Goal: Information Seeking & Learning: Compare options

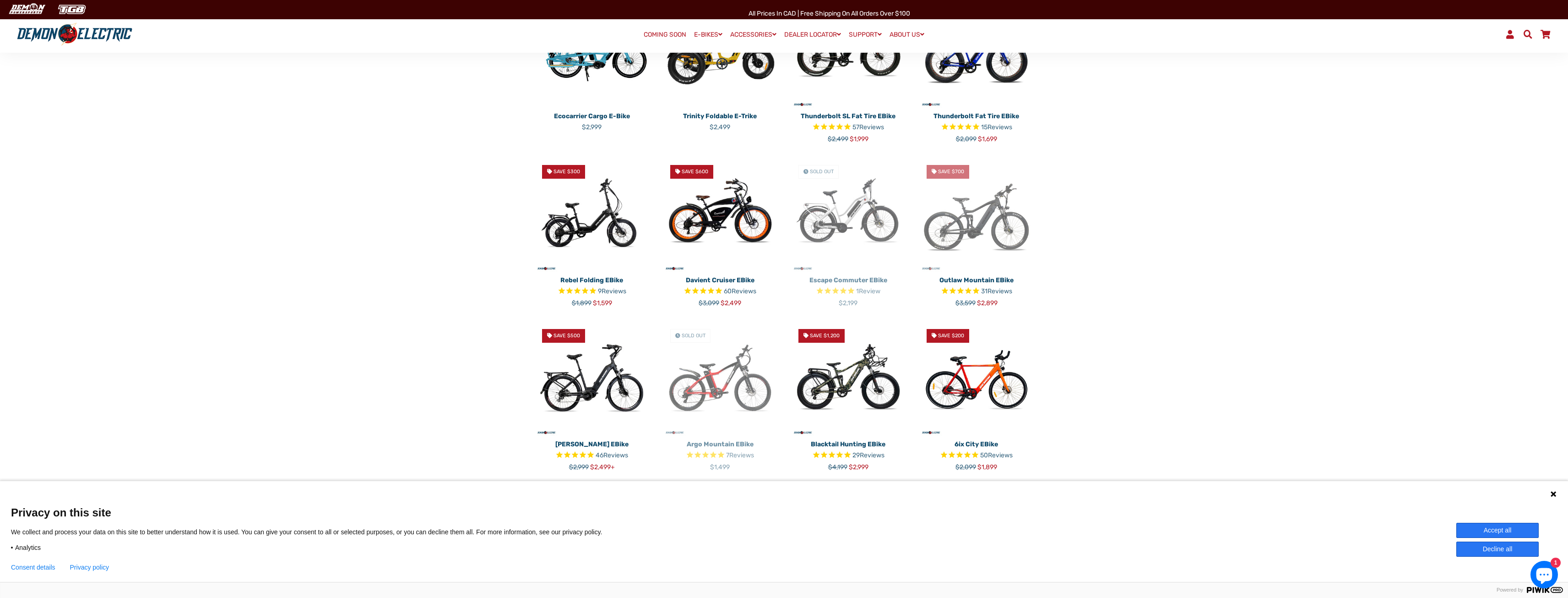
scroll to position [320, 0]
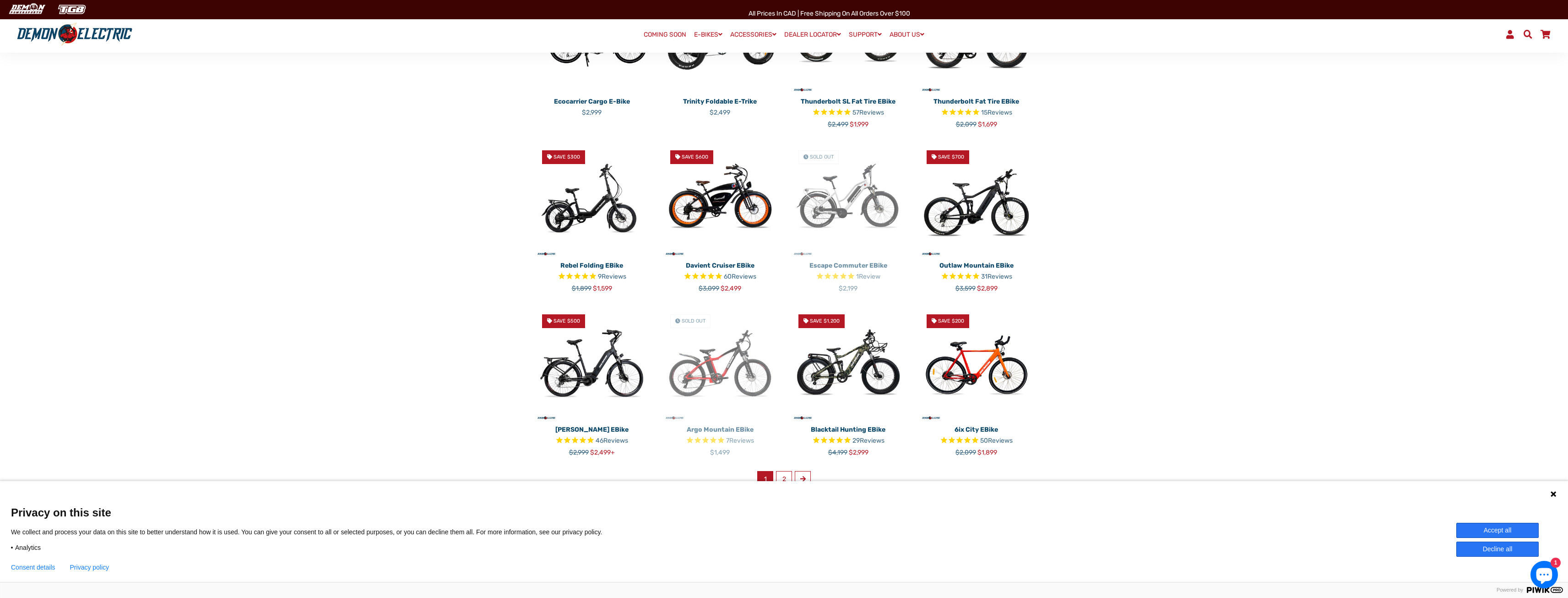
click at [979, 226] on img at bounding box center [976, 200] width 114 height 114
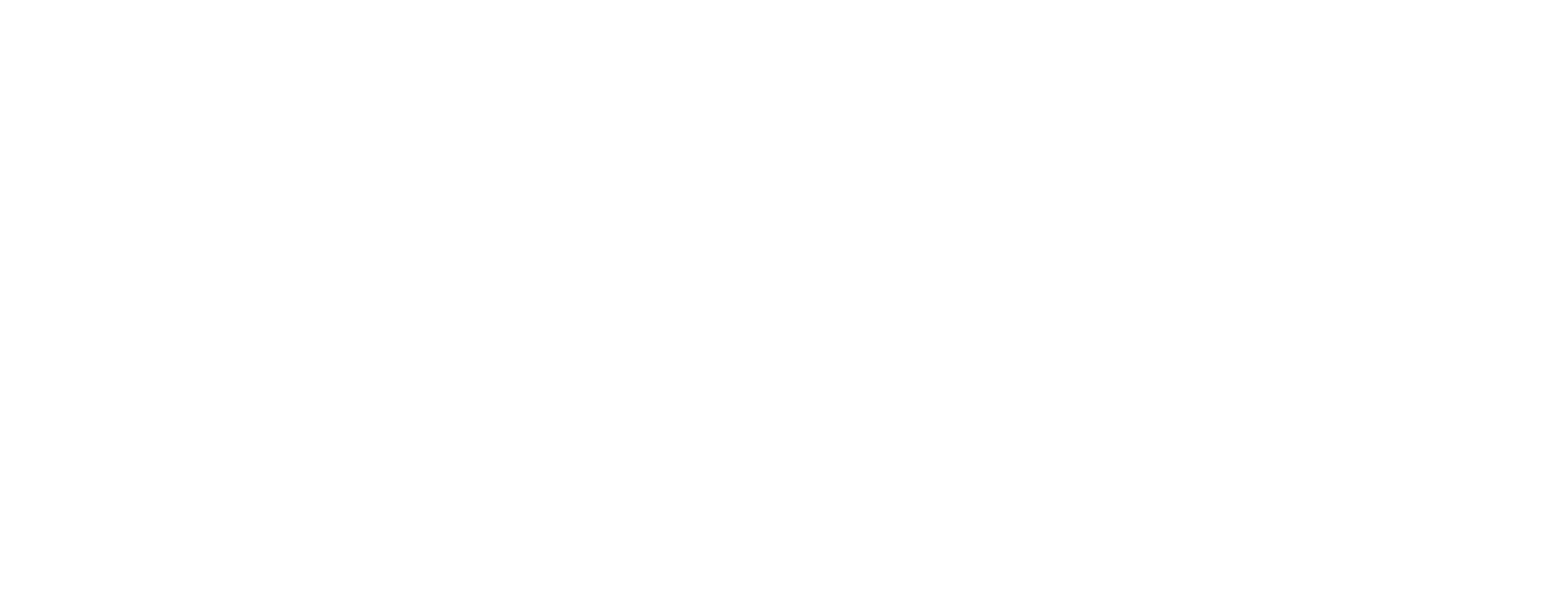
select select "******"
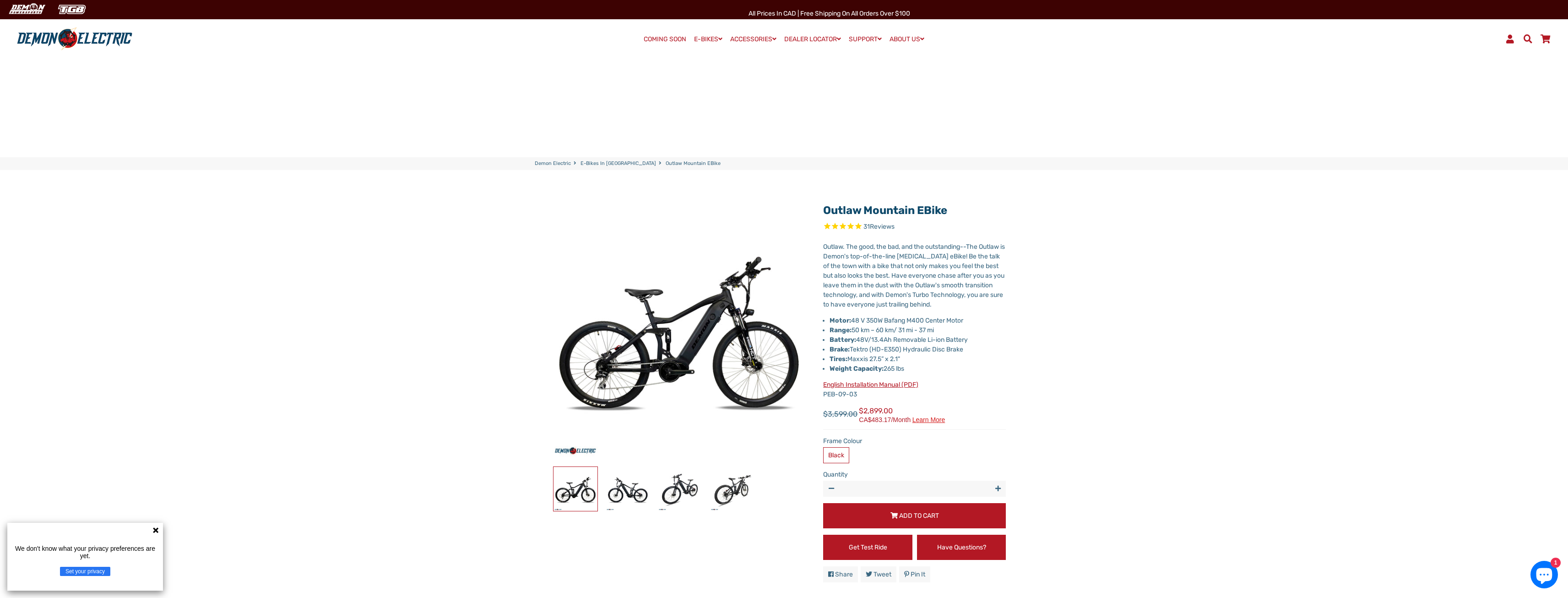
scroll to position [275, 0]
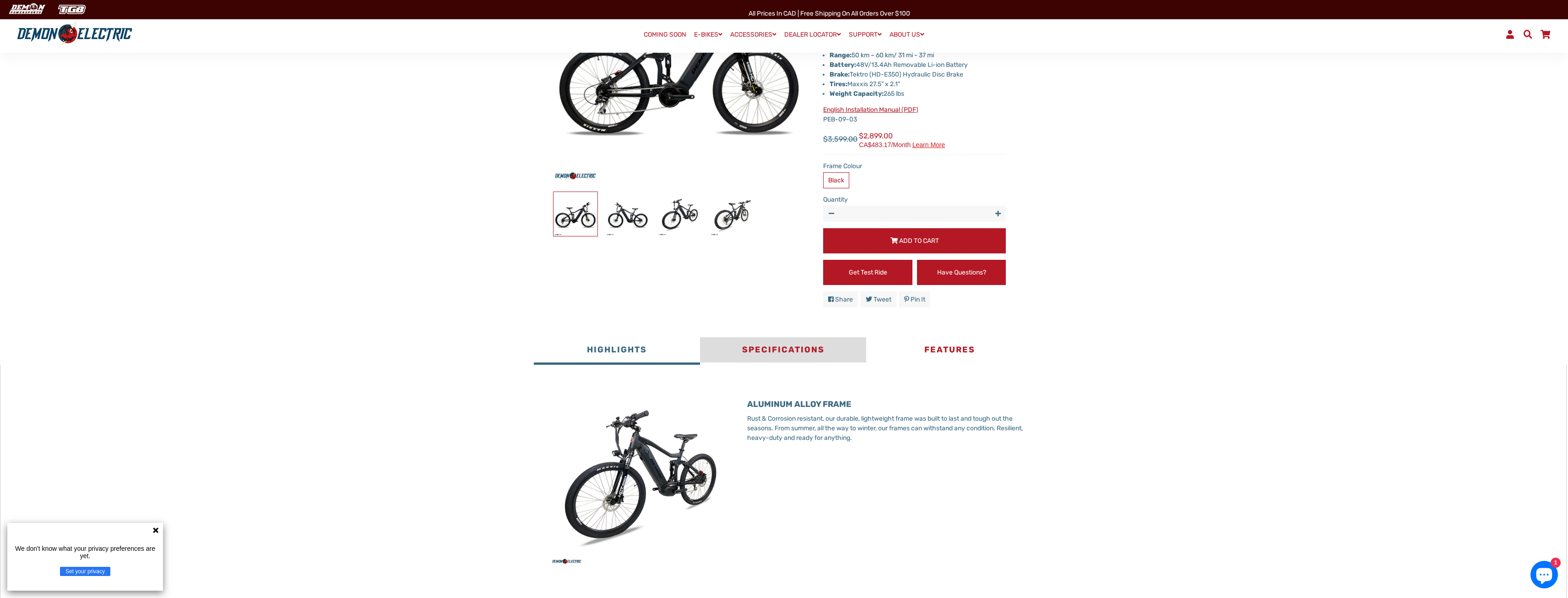
click at [772, 345] on button "Specifications" at bounding box center [783, 351] width 166 height 27
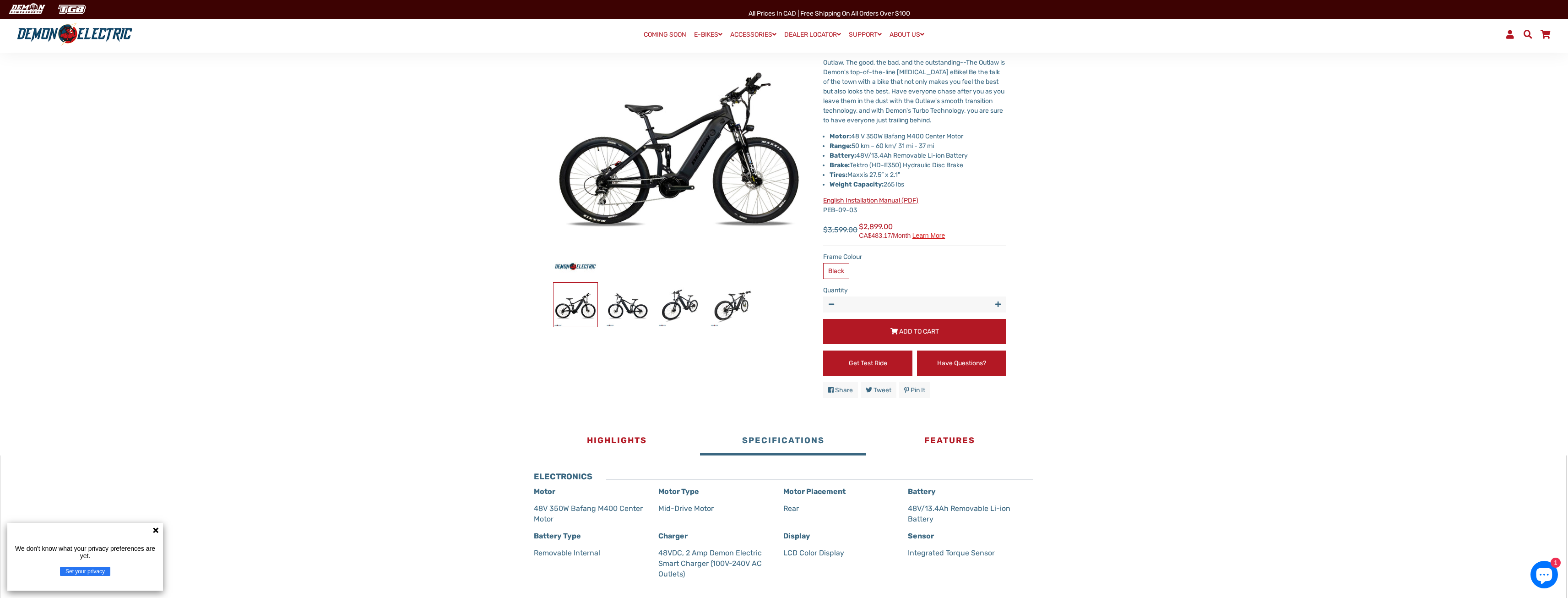
scroll to position [183, 0]
click at [740, 314] on img at bounding box center [732, 306] width 44 height 44
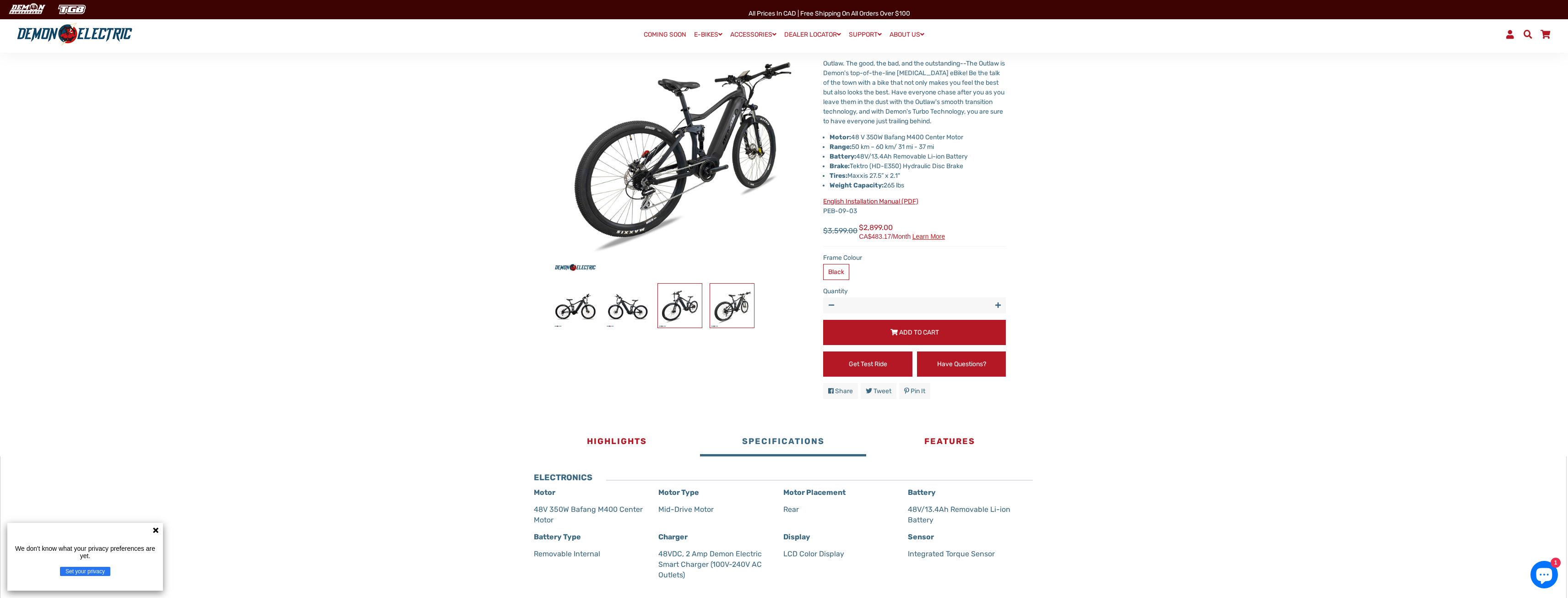
click at [673, 301] on img at bounding box center [680, 306] width 44 height 44
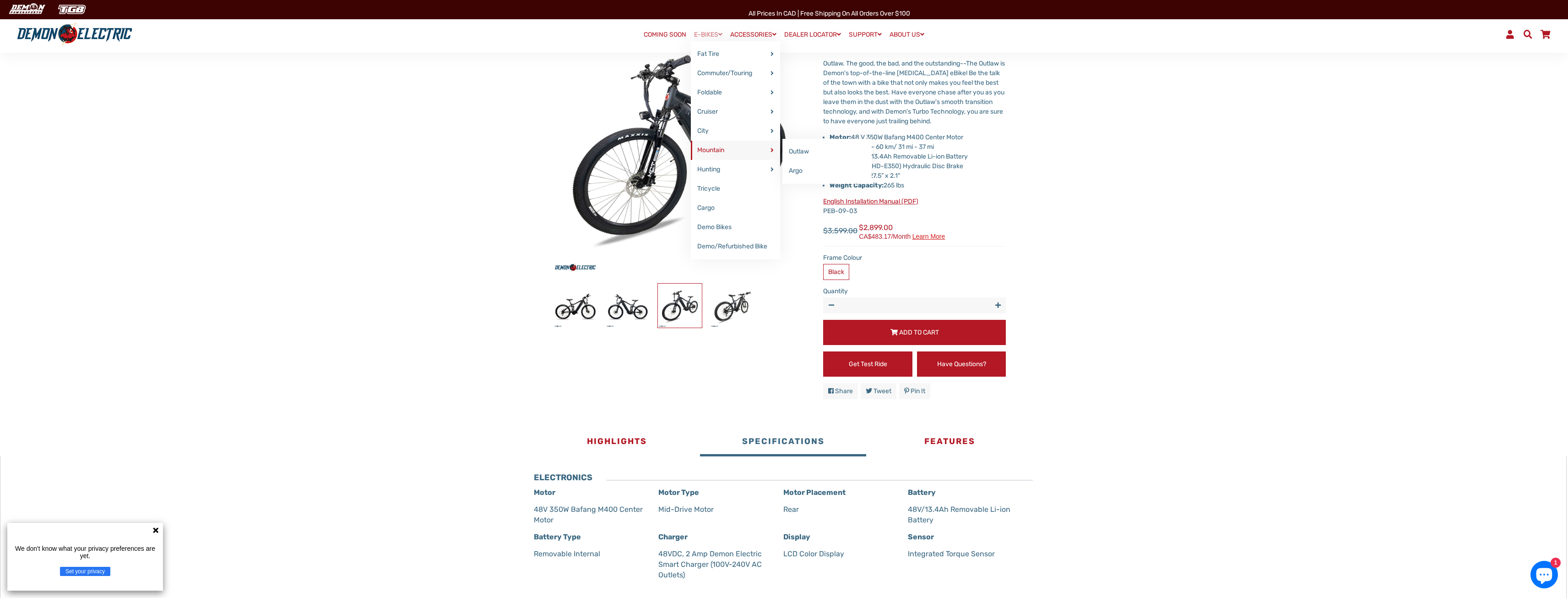
click at [707, 144] on link "Mountain" at bounding box center [735, 150] width 89 height 19
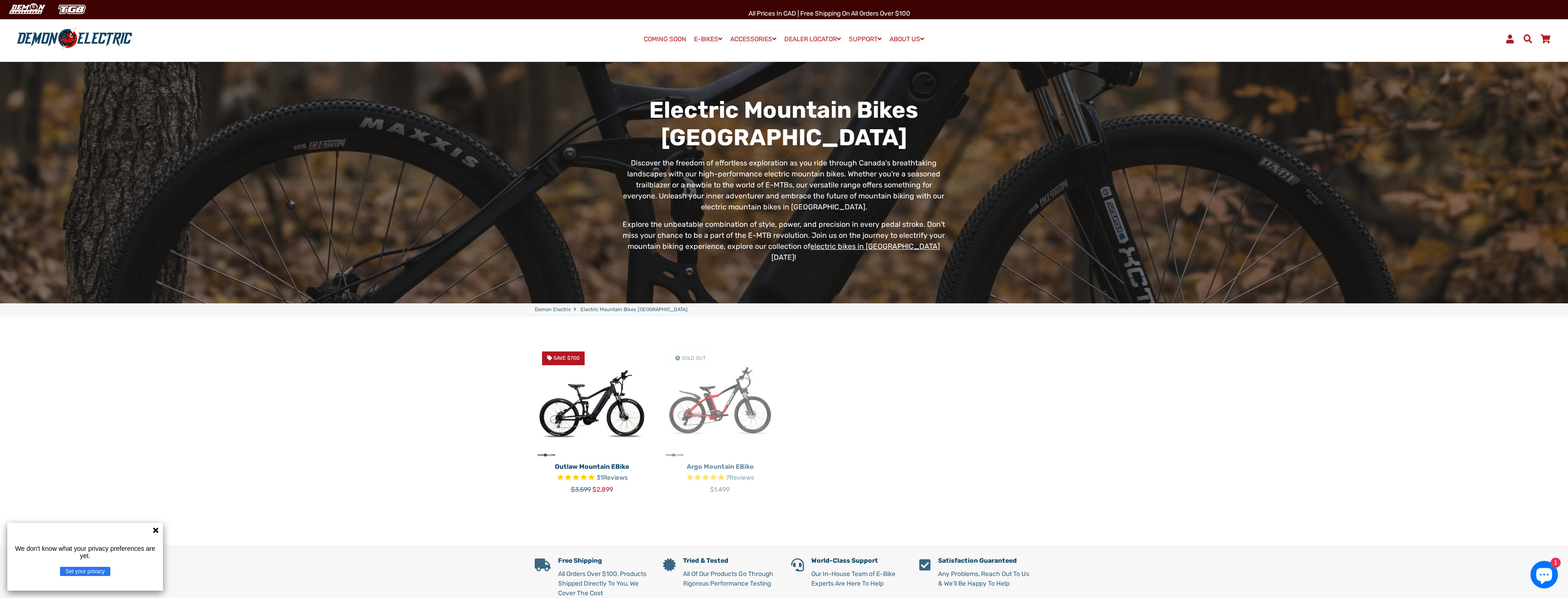
click at [698, 392] on img at bounding box center [720, 401] width 114 height 114
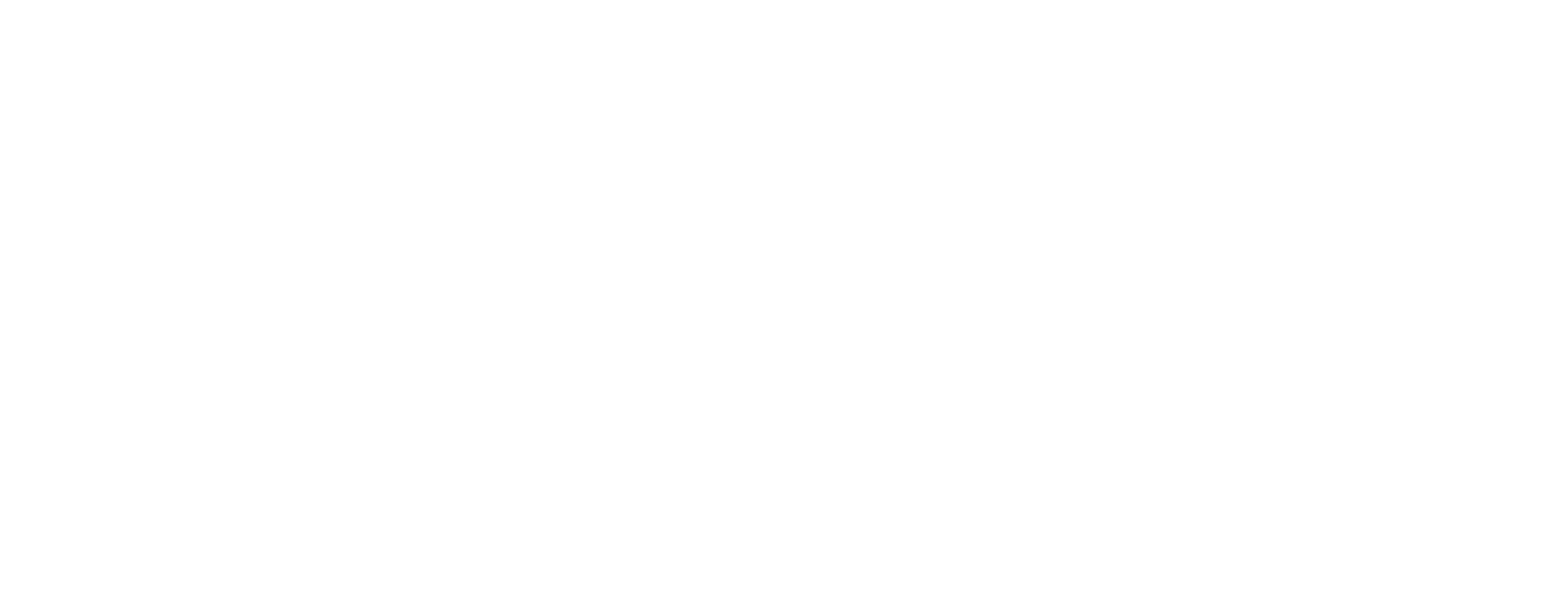
select select "******"
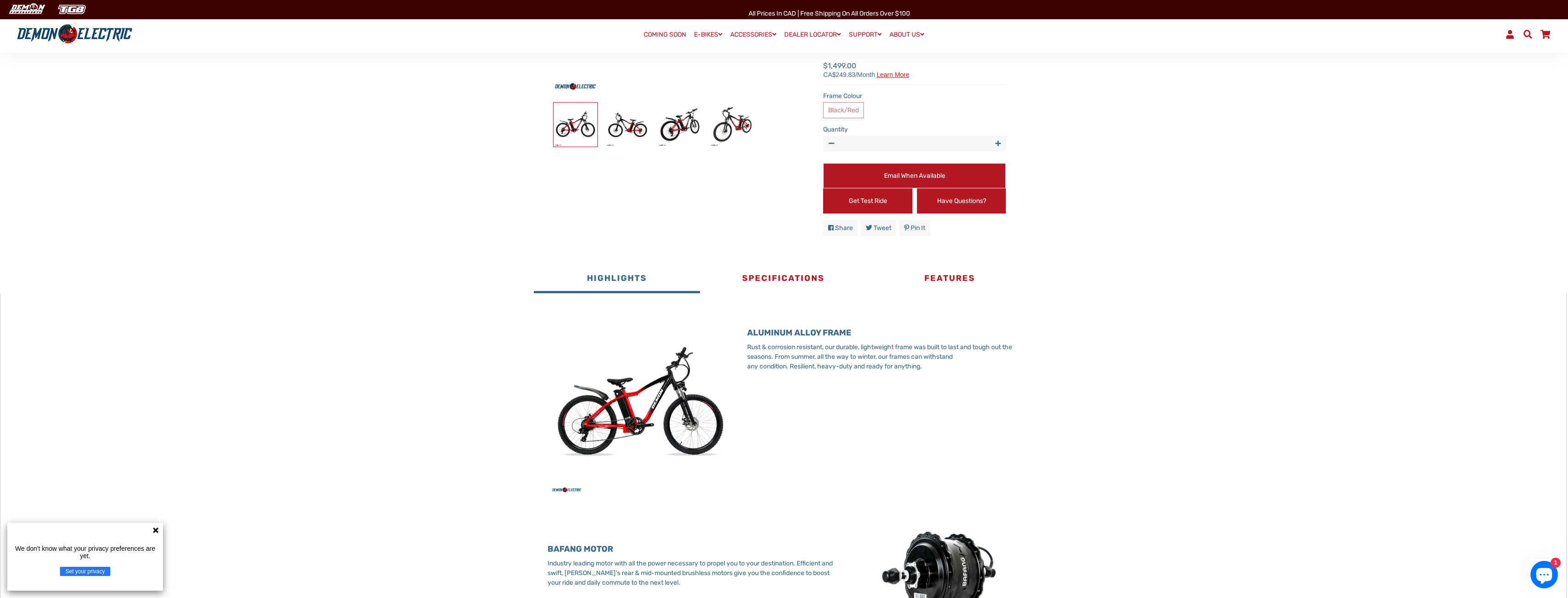
scroll to position [320, 0]
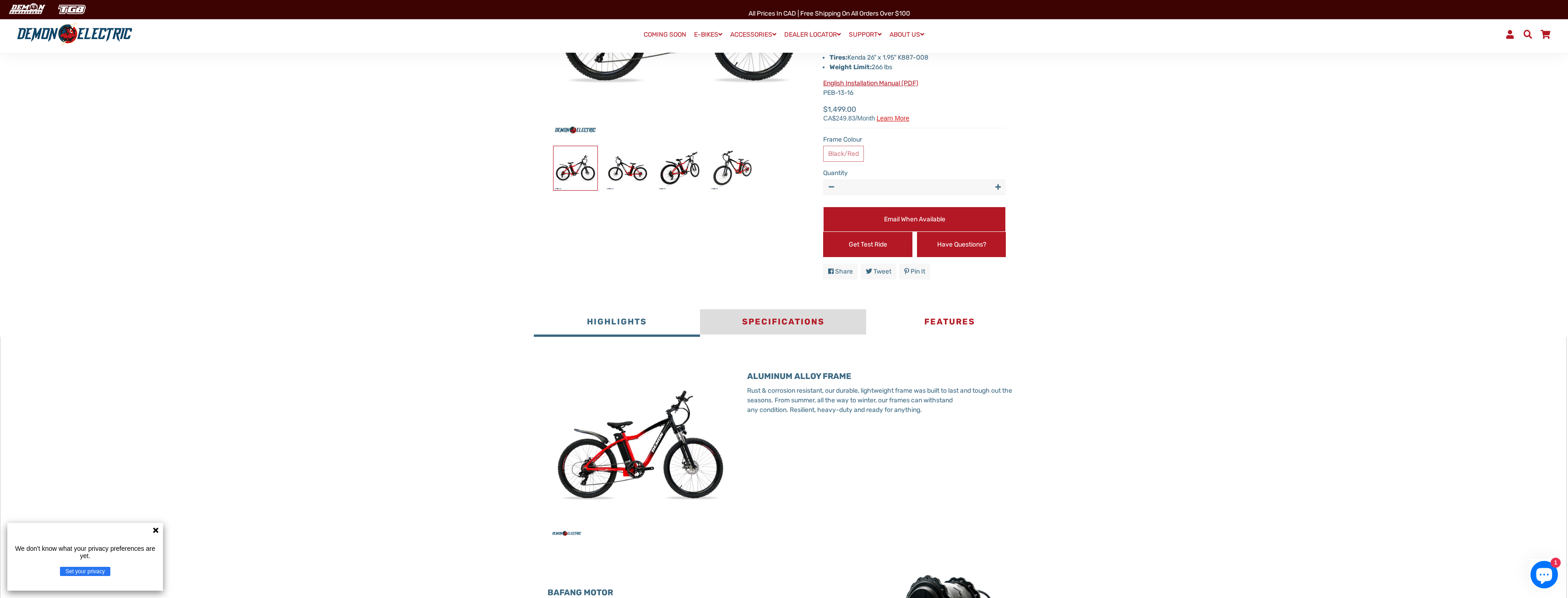
click at [766, 320] on button "Specifications" at bounding box center [783, 323] width 166 height 27
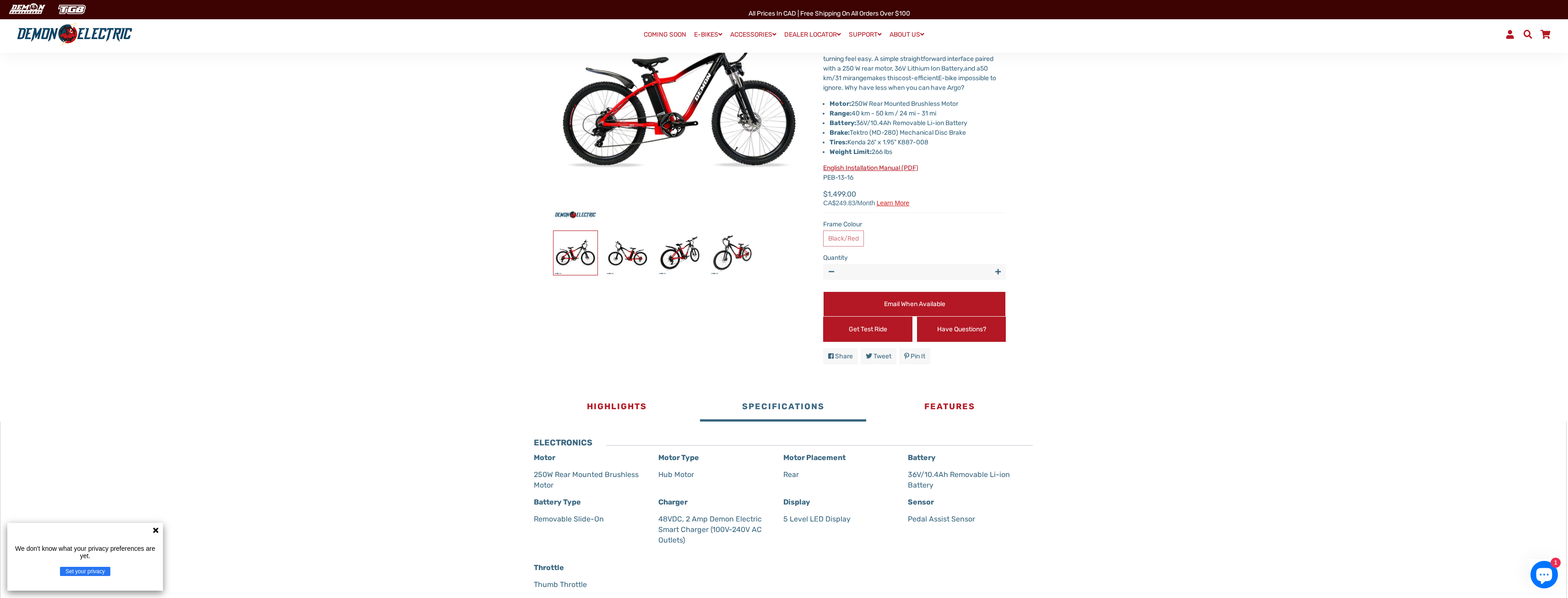
scroll to position [229, 0]
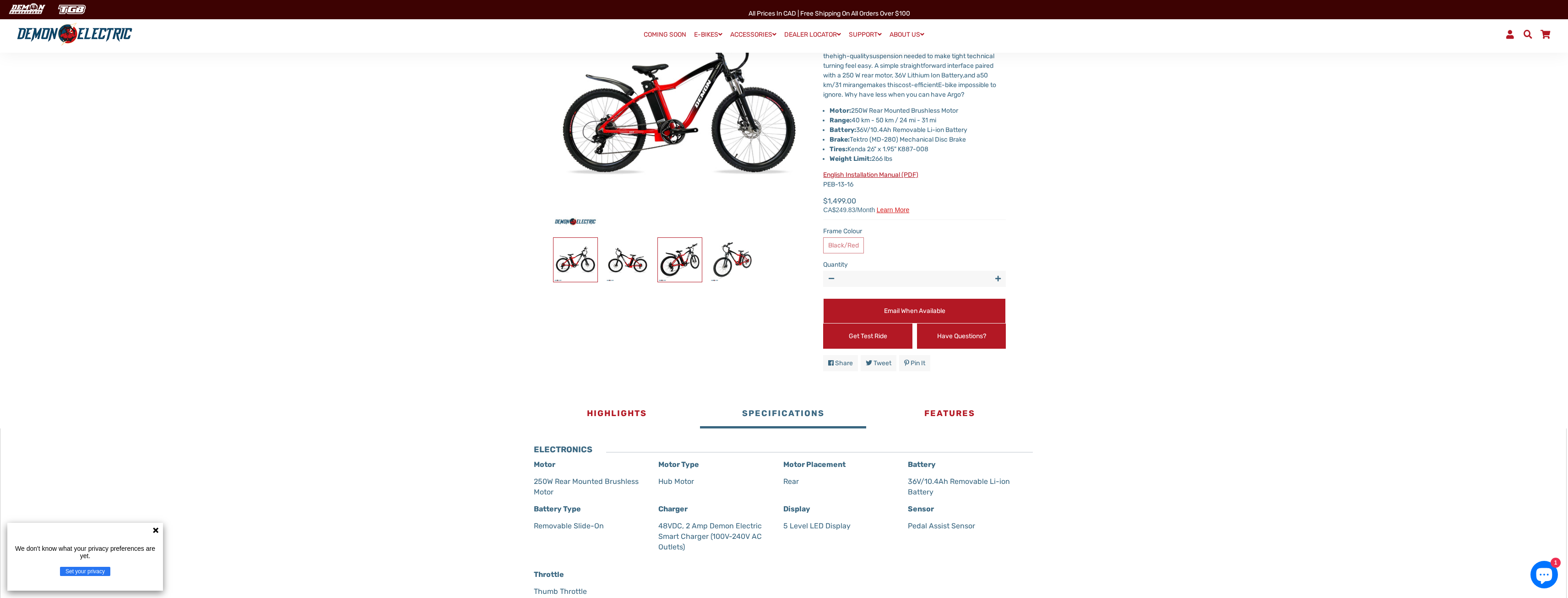
click at [687, 265] on img at bounding box center [680, 259] width 44 height 44
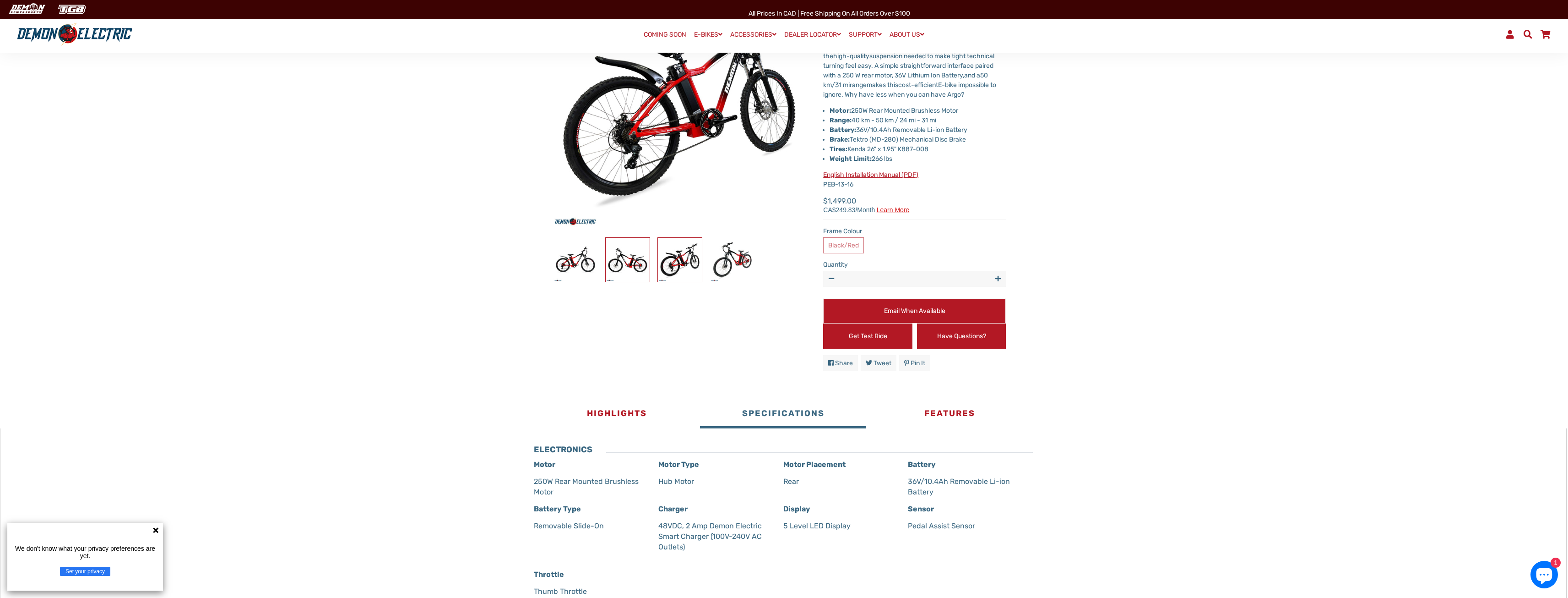
click at [643, 269] on img at bounding box center [628, 259] width 44 height 44
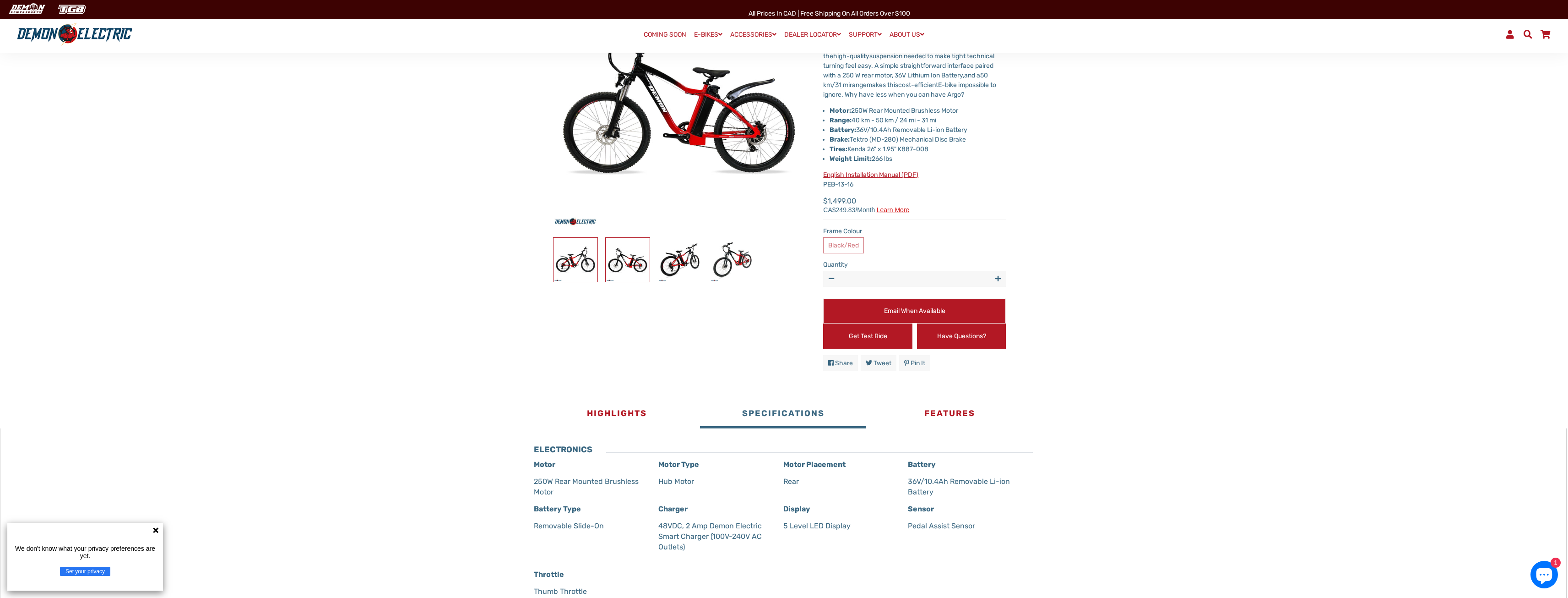
click at [581, 252] on img at bounding box center [575, 259] width 44 height 44
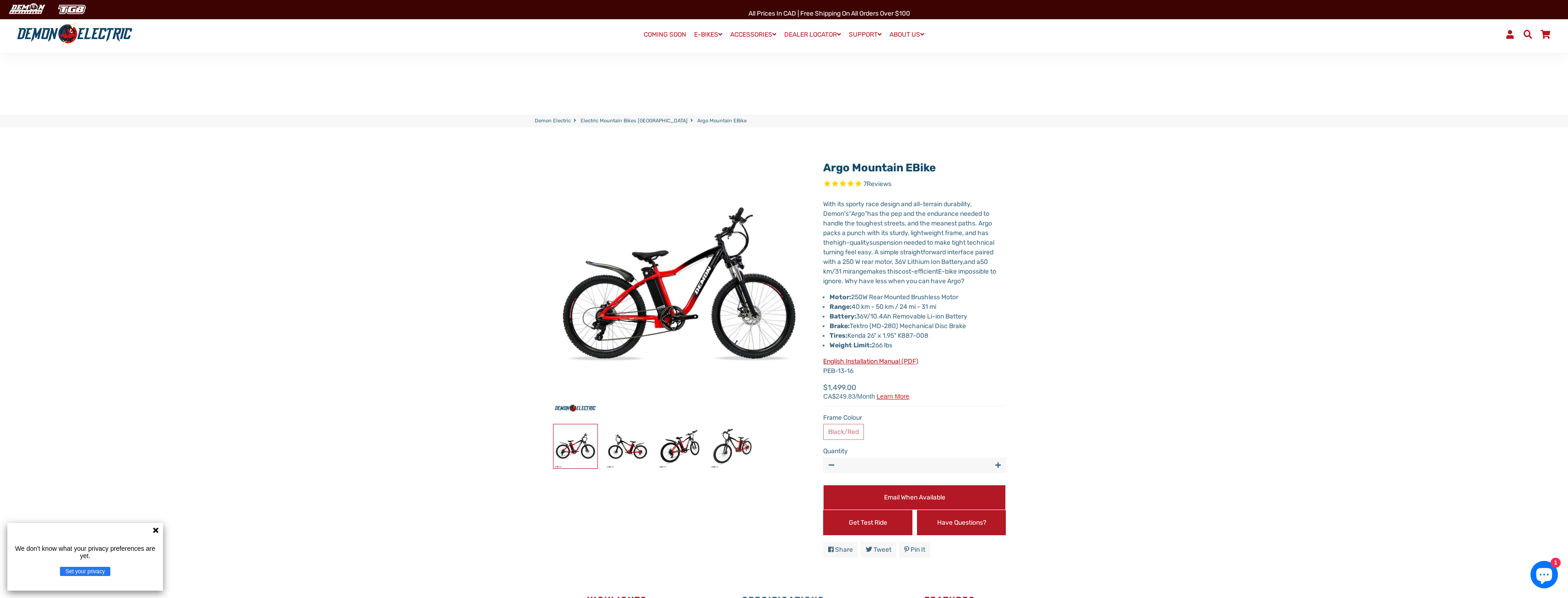
scroll to position [0, 0]
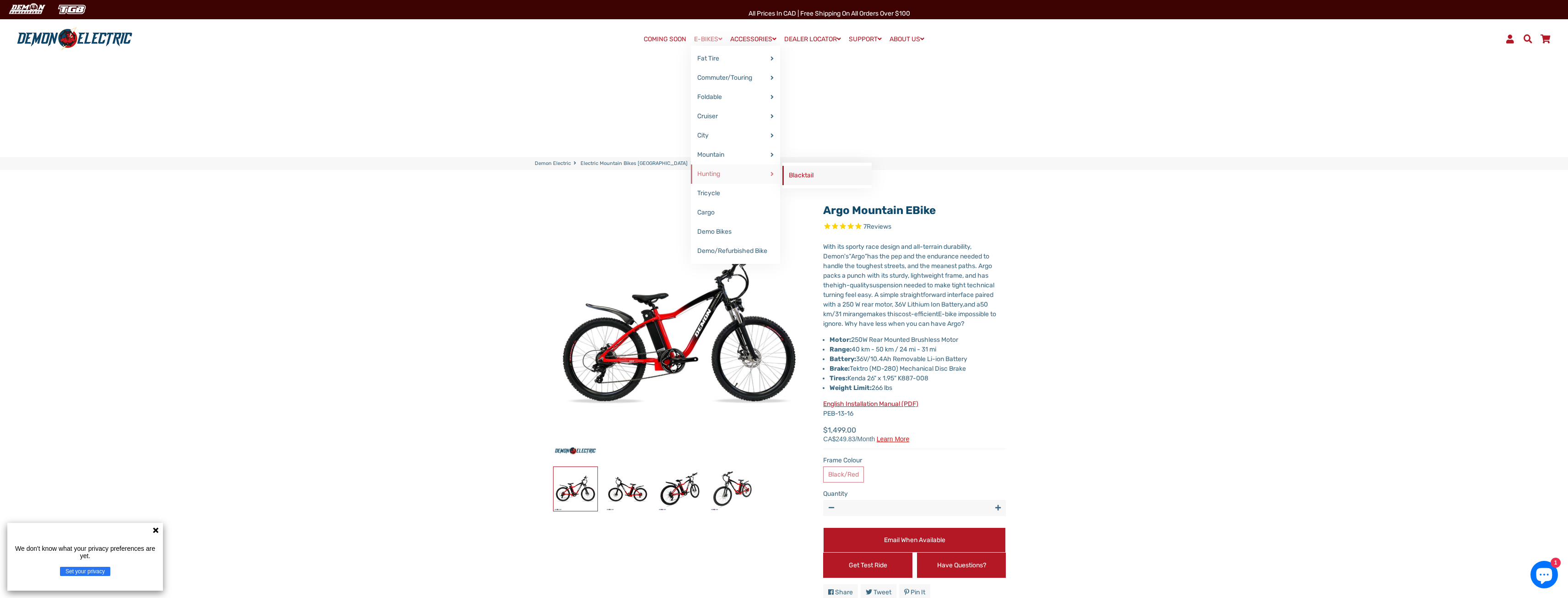
click at [793, 180] on link "Blacktail" at bounding box center [827, 175] width 89 height 19
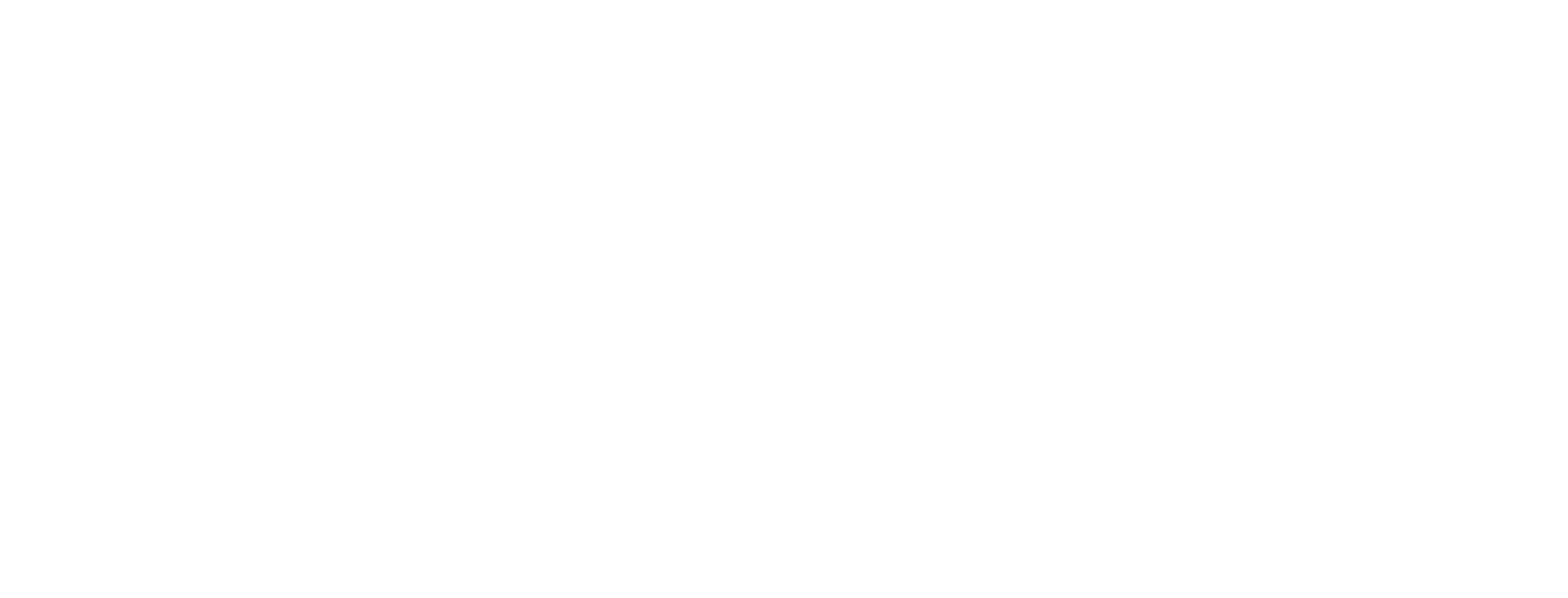
select select "******"
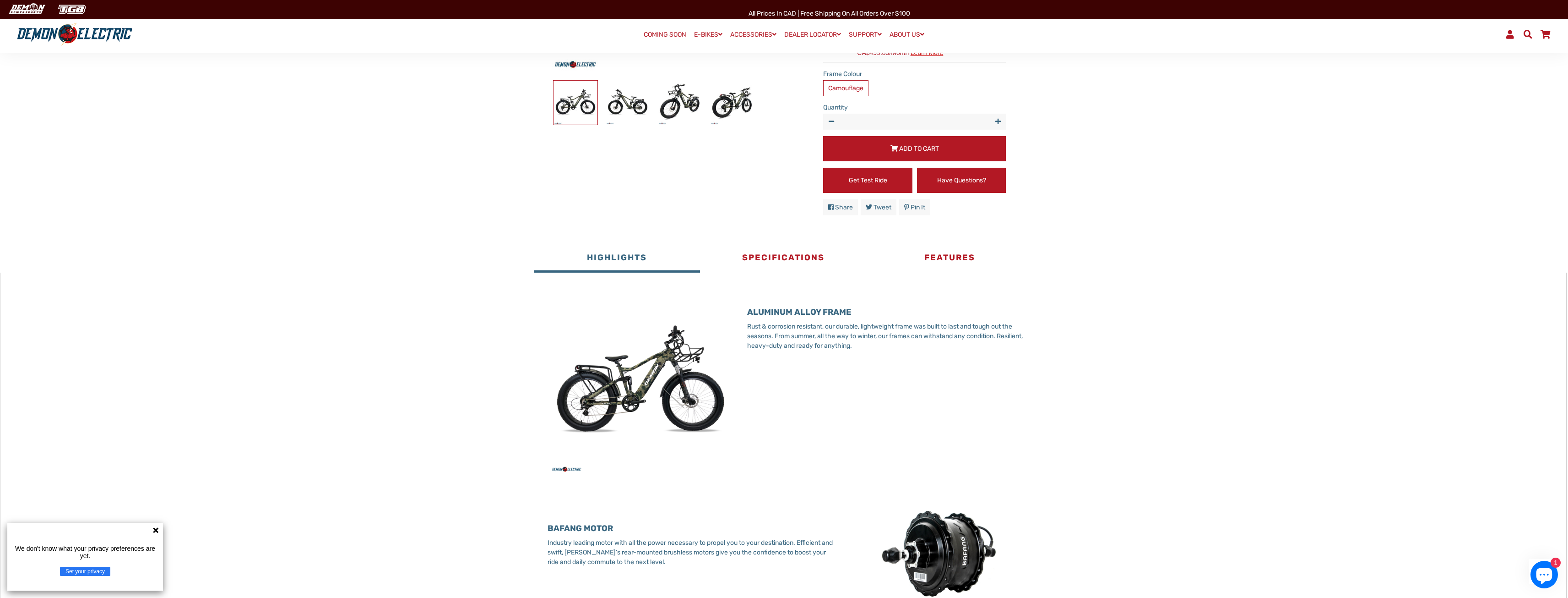
scroll to position [367, 0]
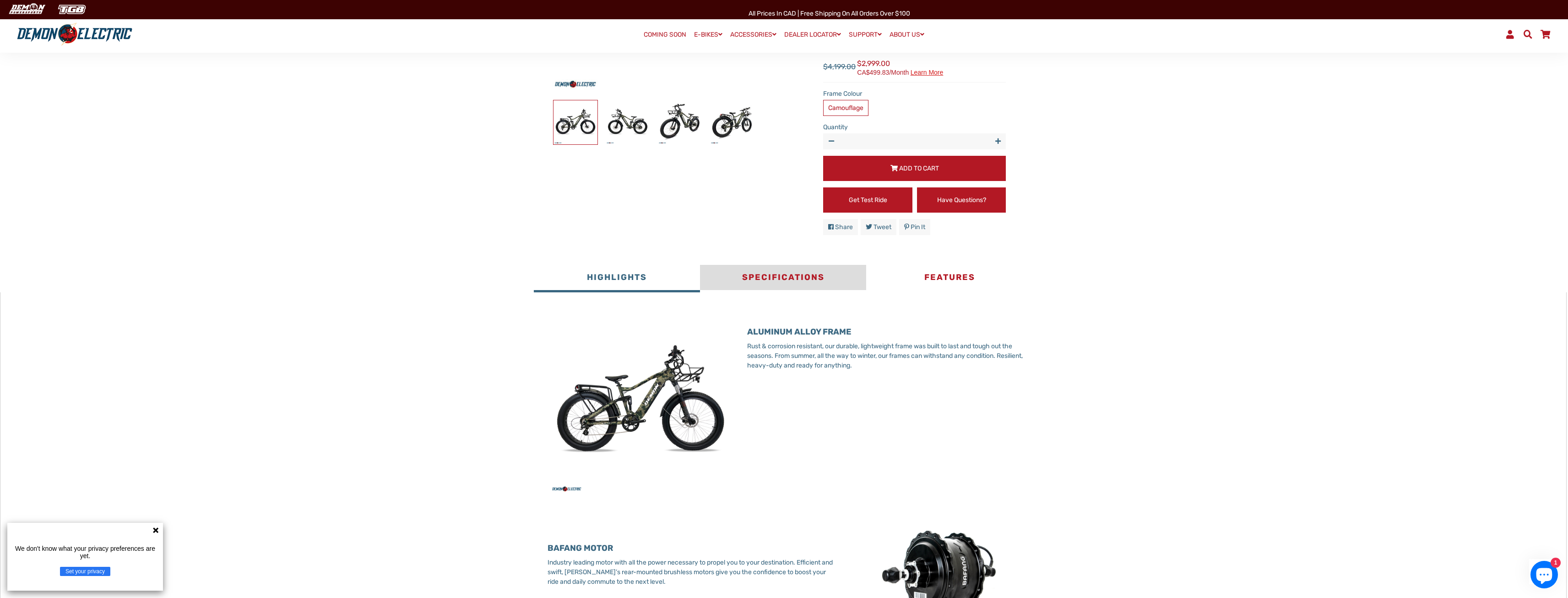
click at [800, 287] on button "Specifications" at bounding box center [783, 278] width 166 height 27
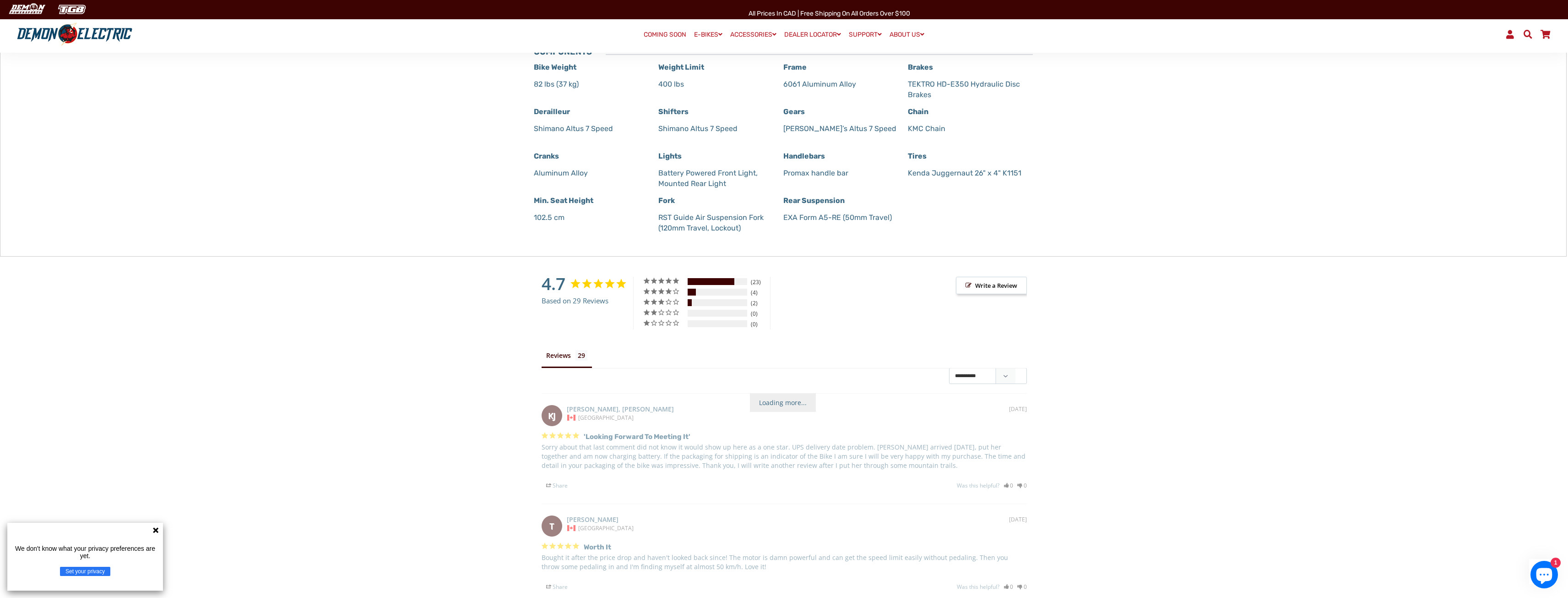
scroll to position [870, 0]
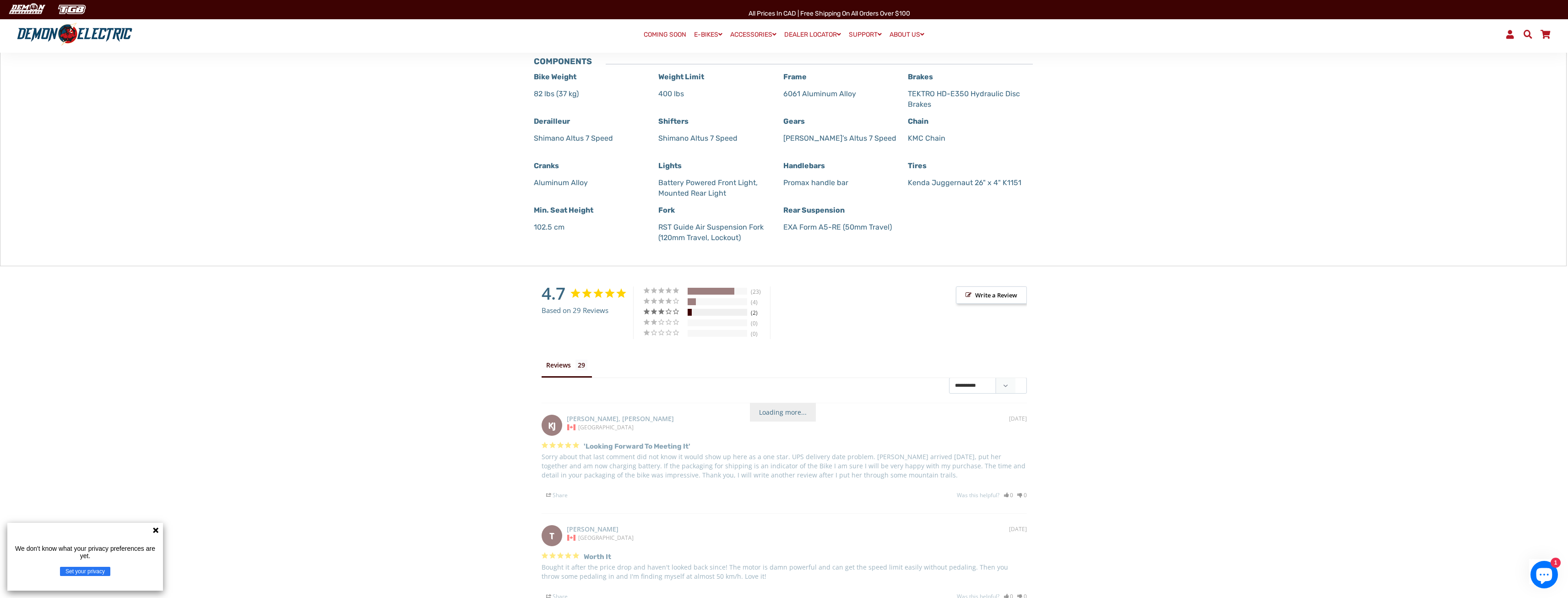
click at [663, 315] on div "3 ★" at bounding box center [664, 311] width 43 height 8
click at [695, 315] on div "7%" at bounding box center [718, 312] width 60 height 7
click at [739, 315] on div "7%" at bounding box center [718, 312] width 60 height 7
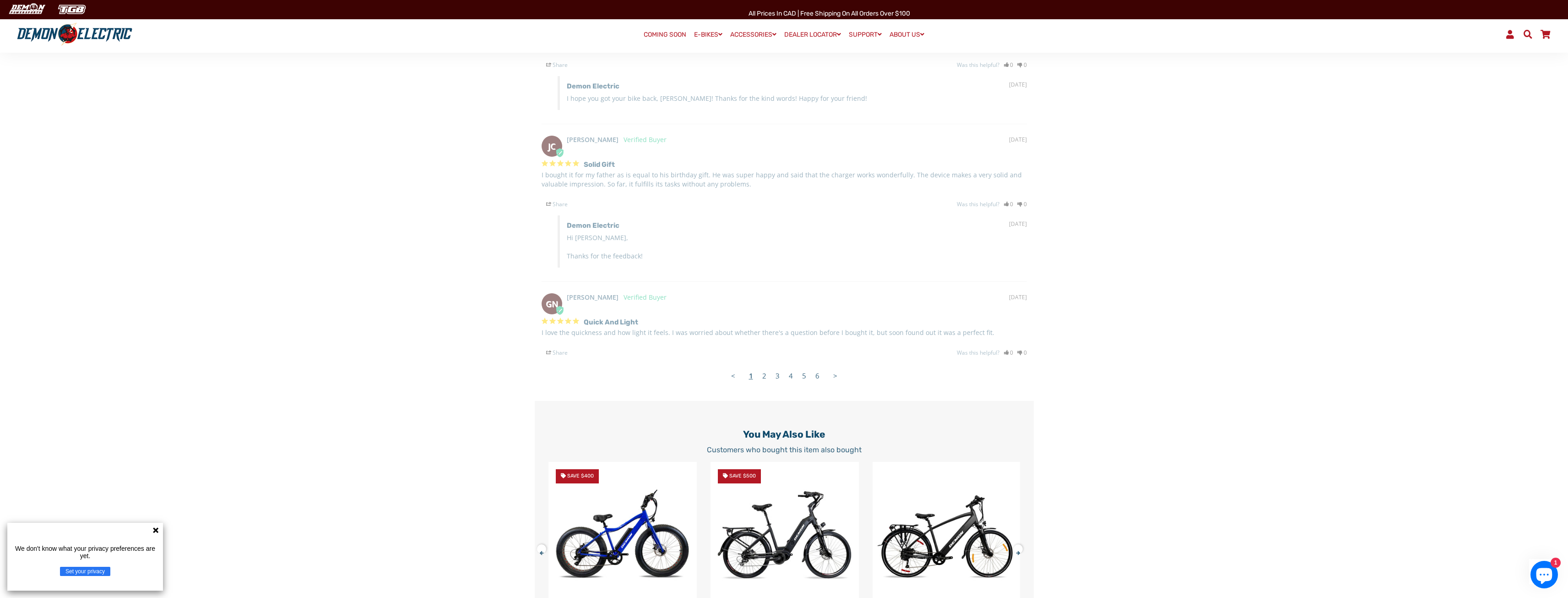
scroll to position [1649, 0]
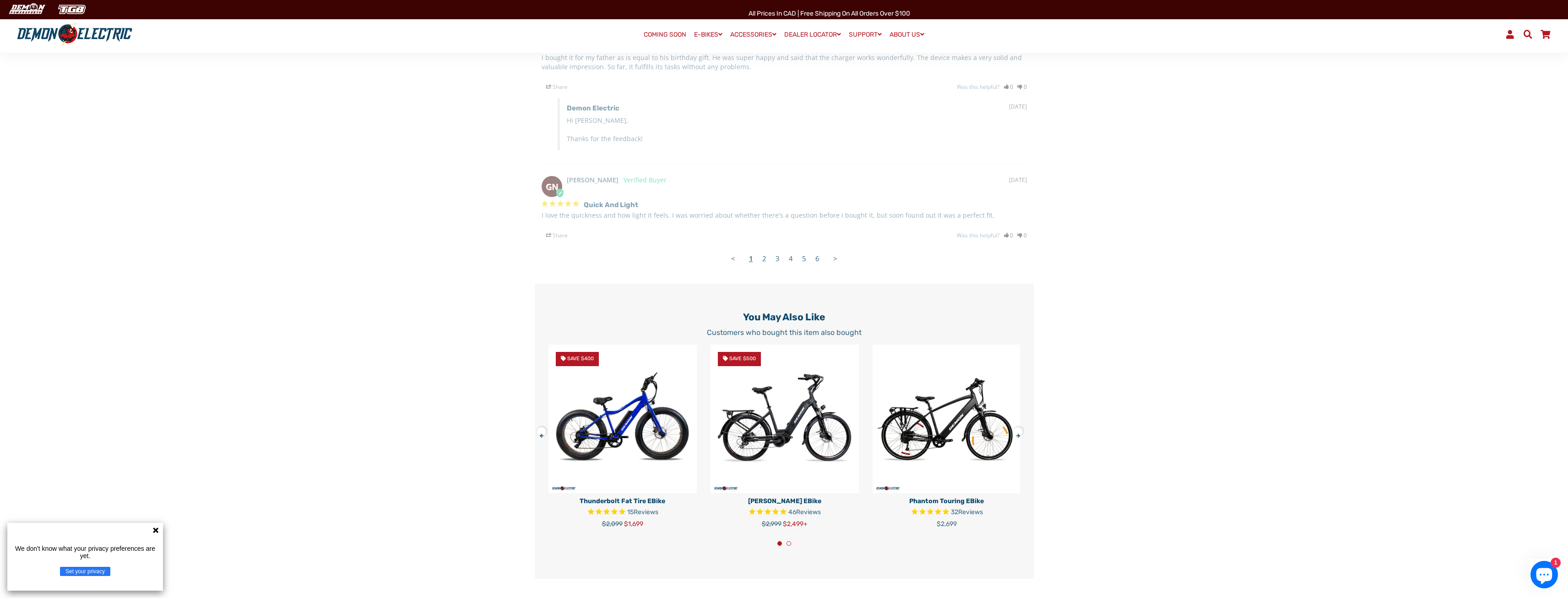
click at [816, 267] on link "6" at bounding box center [817, 258] width 13 height 18
